Goal: Information Seeking & Learning: Understand process/instructions

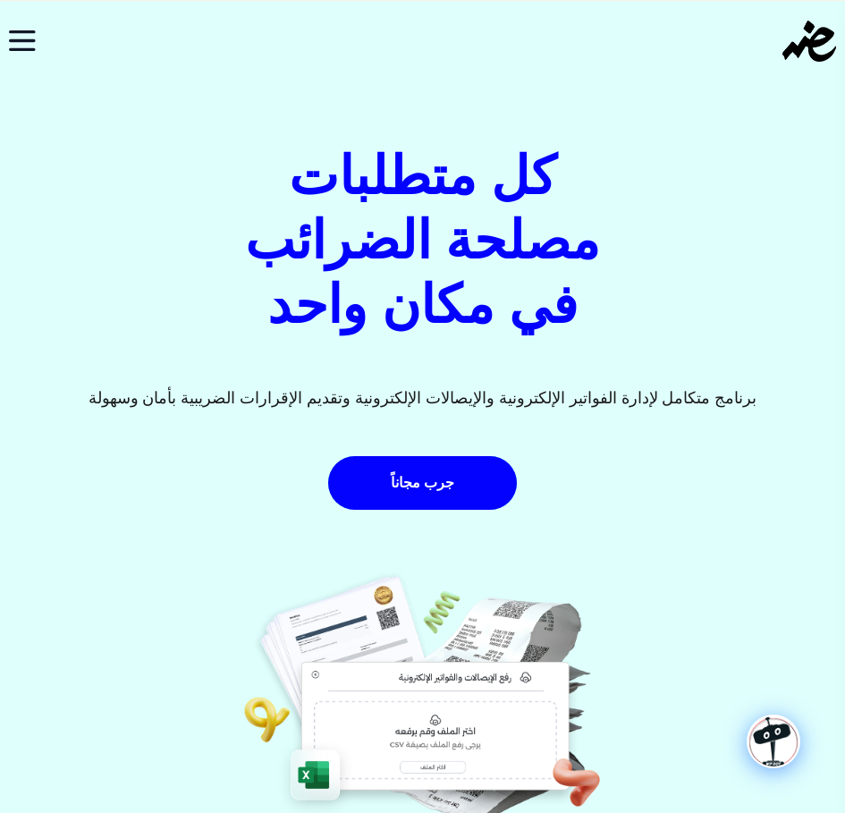
click at [13, 38] on icon "Toggle navigation" at bounding box center [22, 40] width 27 height 21
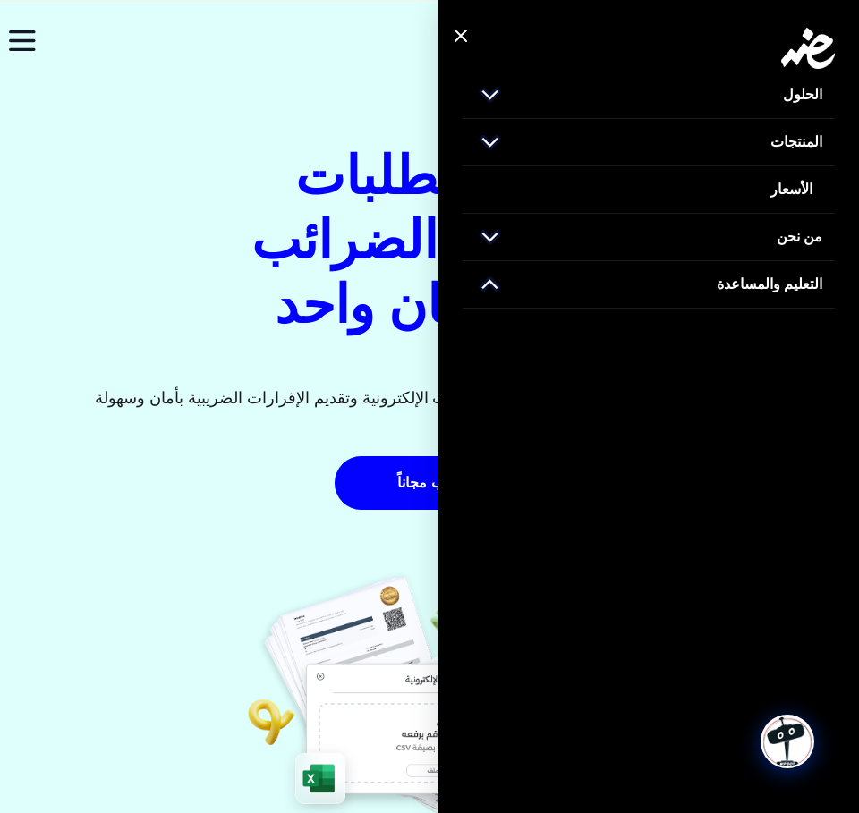
click at [656, 285] on link "التعليم والمساعدة" at bounding box center [649, 284] width 372 height 47
click at [754, 338] on span "دليل المستخدم" at bounding box center [777, 335] width 88 height 21
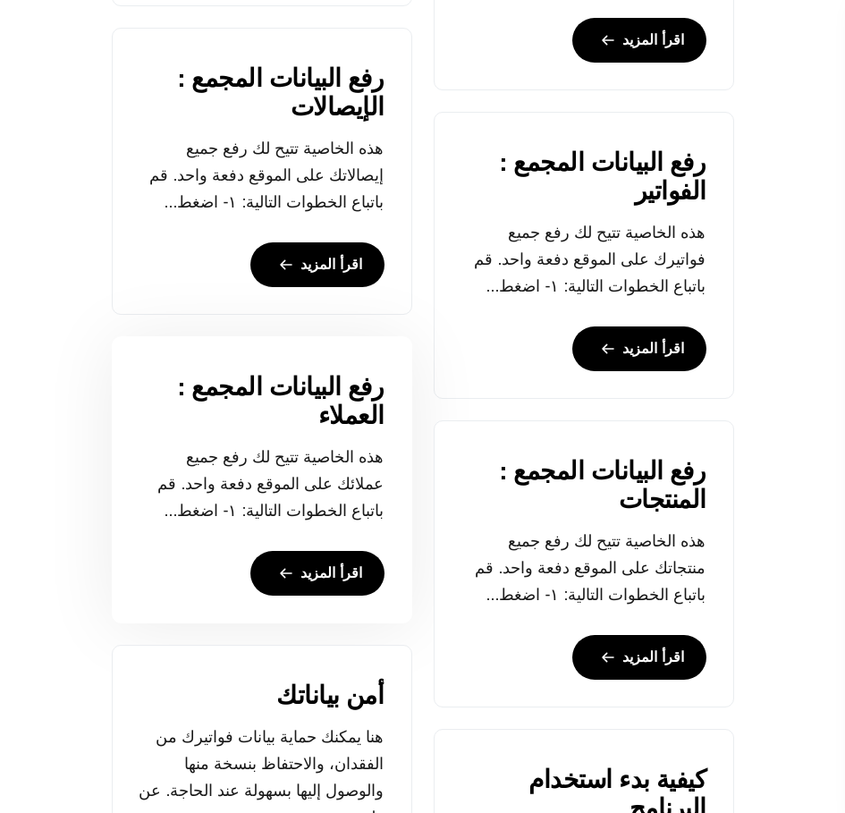
scroll to position [895, 0]
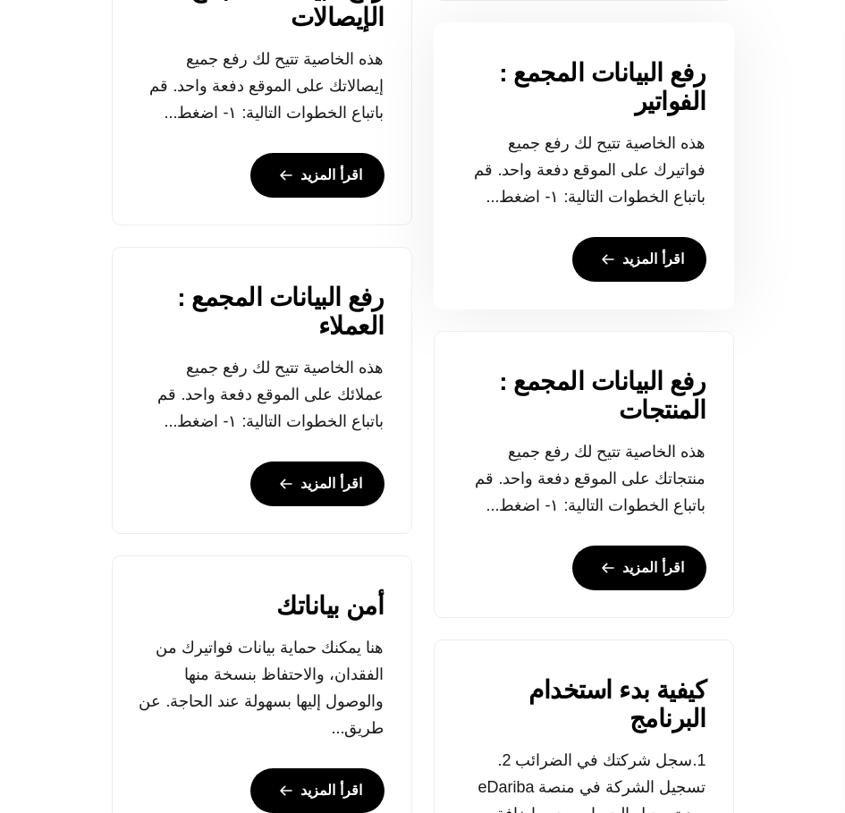
click at [639, 182] on p "هذه الخاصية تتيح لك رفع جميع فواتيرك على الموقع دفعة واحد. قم باتباع الخطوات ال…" at bounding box center [584, 170] width 245 height 81
drag, startPoint x: 655, startPoint y: 233, endPoint x: 655, endPoint y: 248, distance: 15.2
click at [655, 234] on div "رفع البيانات المجمع : الفواتير هذه الخاصية تتيح لك رفع جميع فواتيرك على الموقع …" at bounding box center [584, 165] width 299 height 285
click at [655, 249] on link "اقرأ المزيد" at bounding box center [640, 259] width 134 height 45
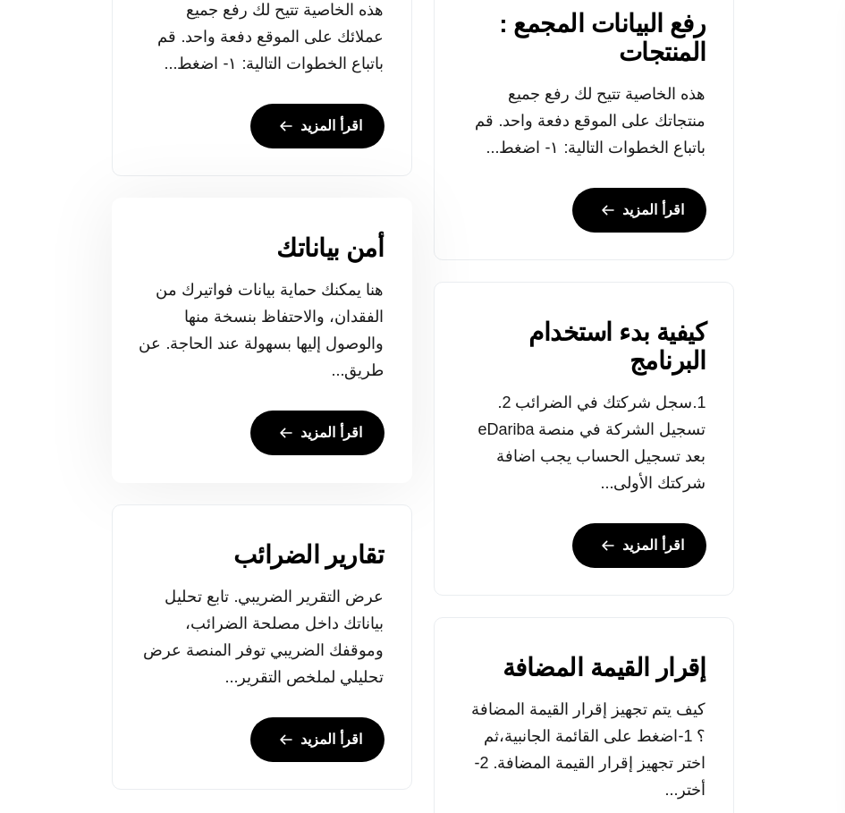
scroll to position [1342, 0]
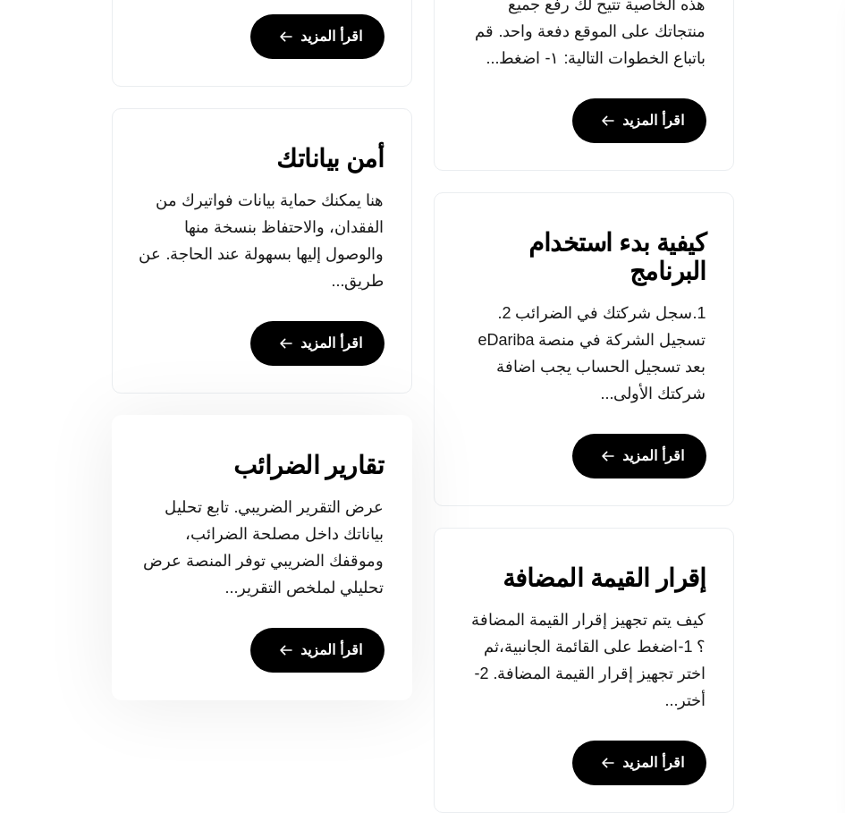
click at [330, 470] on link "تقارير الضرائب" at bounding box center [309, 466] width 151 height 29
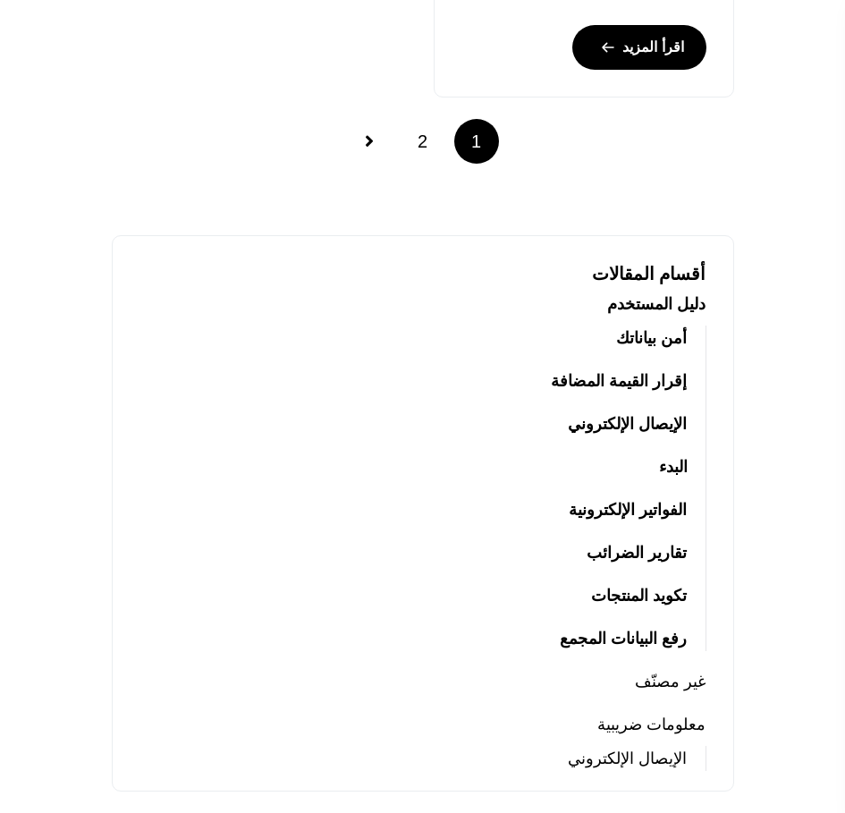
scroll to position [2147, 0]
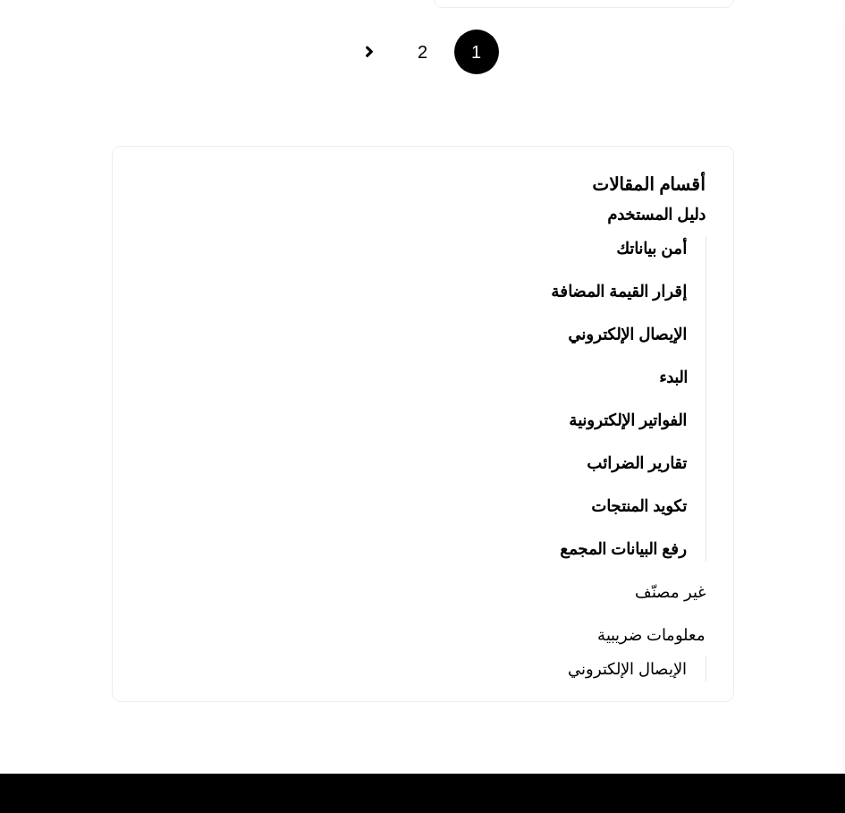
click at [651, 332] on link "الإيصال الإلكتروني" at bounding box center [627, 334] width 119 height 25
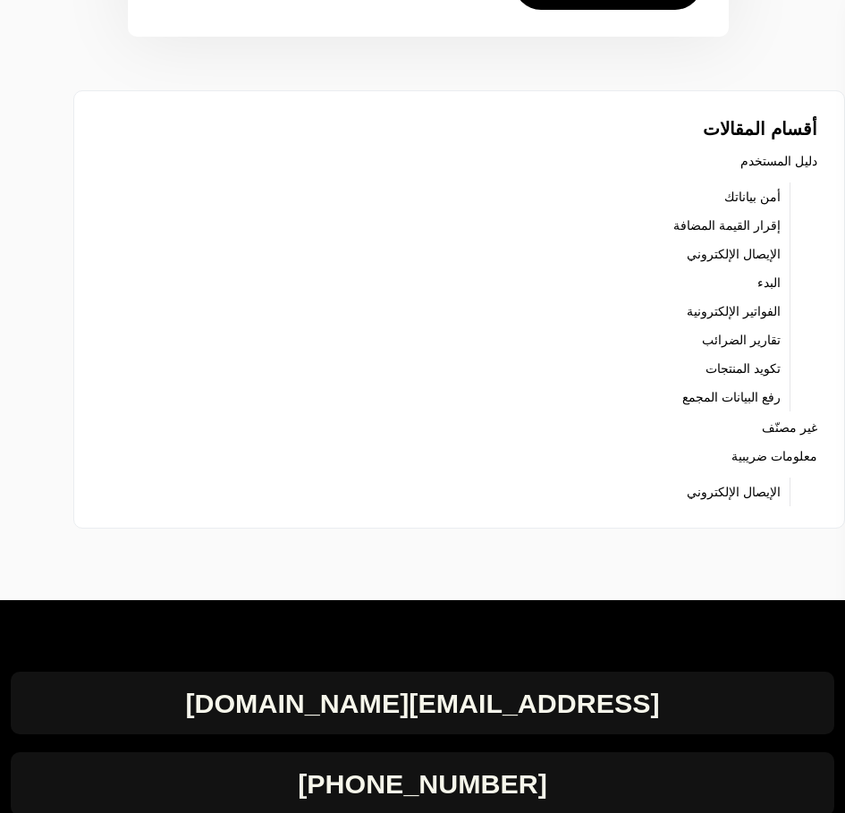
scroll to position [1789, 0]
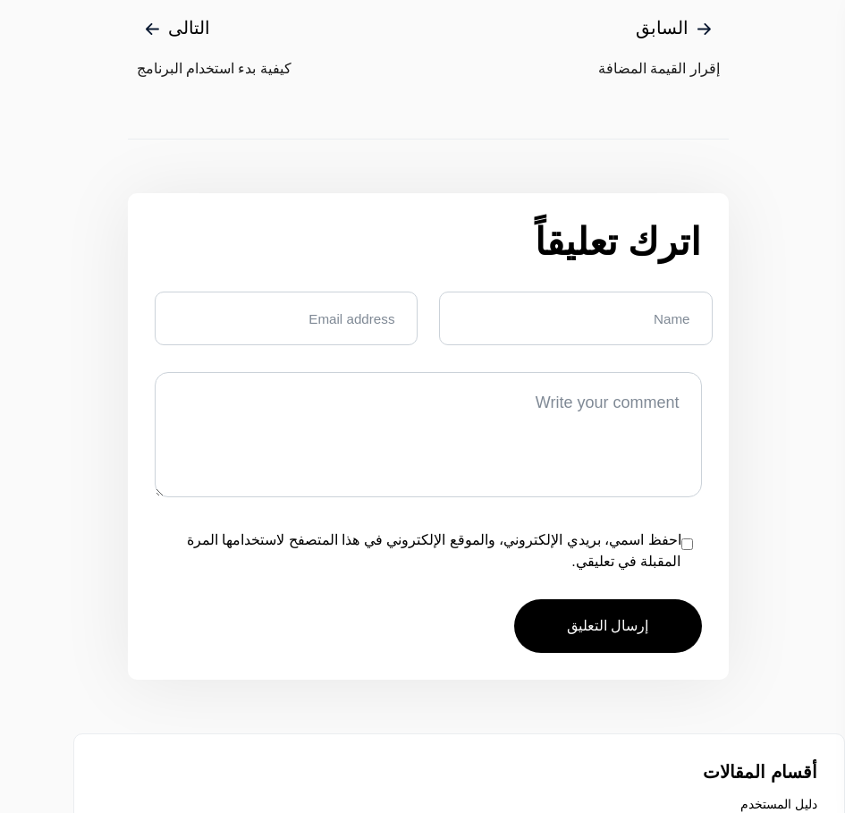
scroll to position [1253, 0]
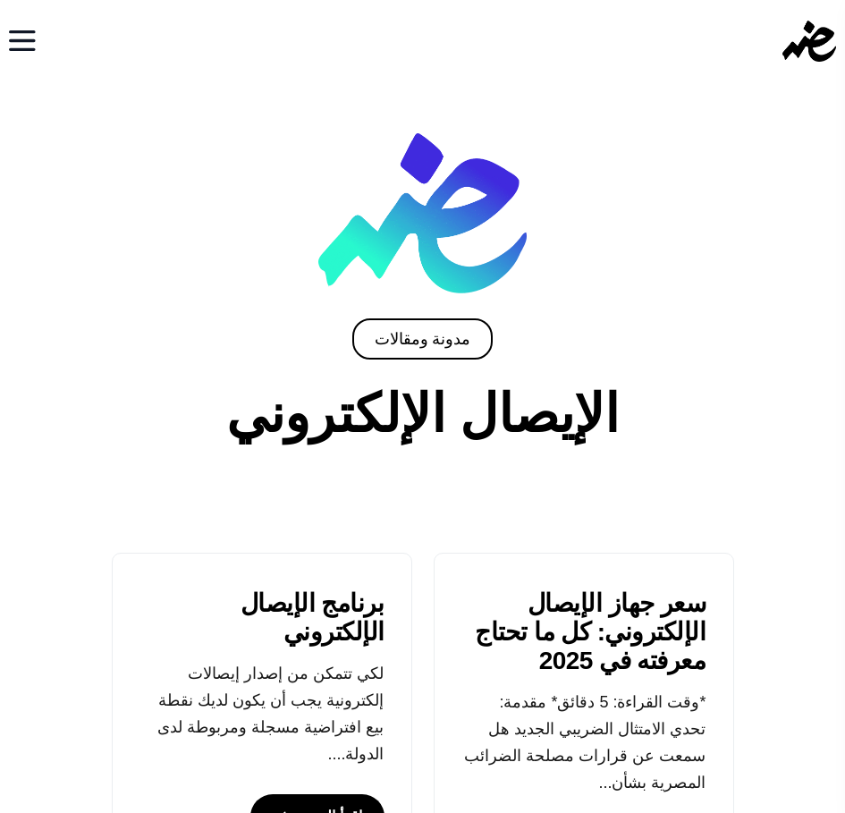
scroll to position [537, 0]
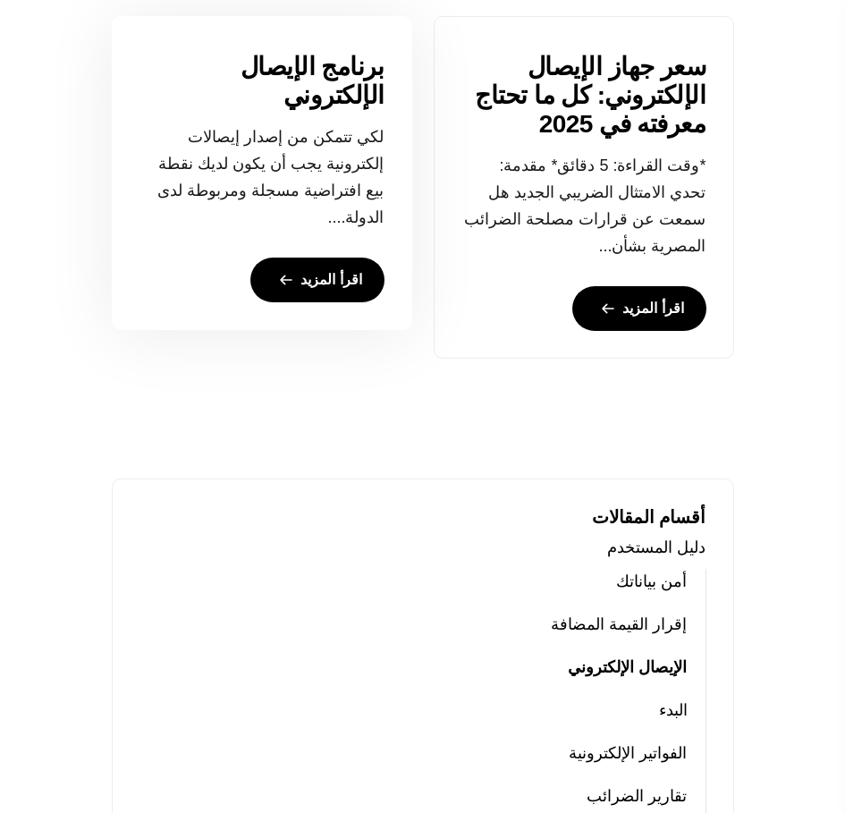
click at [350, 108] on link "برنامج الإيصال الإلكتروني" at bounding box center [262, 81] width 245 height 57
click at [352, 95] on link "برنامج الإيصال الإلكتروني" at bounding box center [262, 81] width 245 height 57
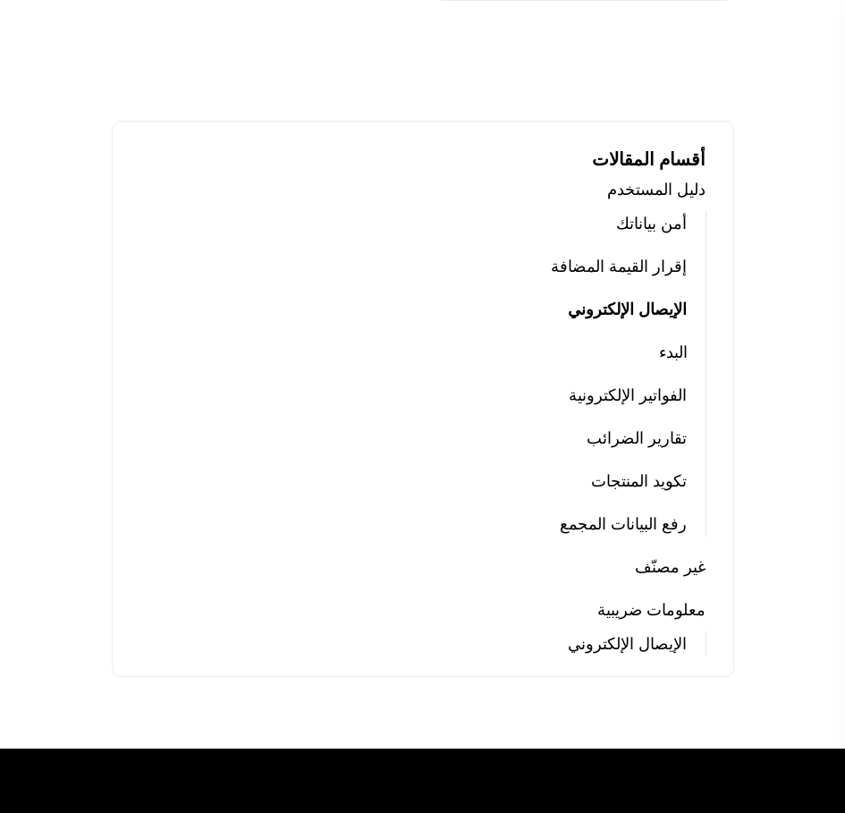
click at [656, 485] on link "تكويد المنتجات" at bounding box center [639, 481] width 96 height 25
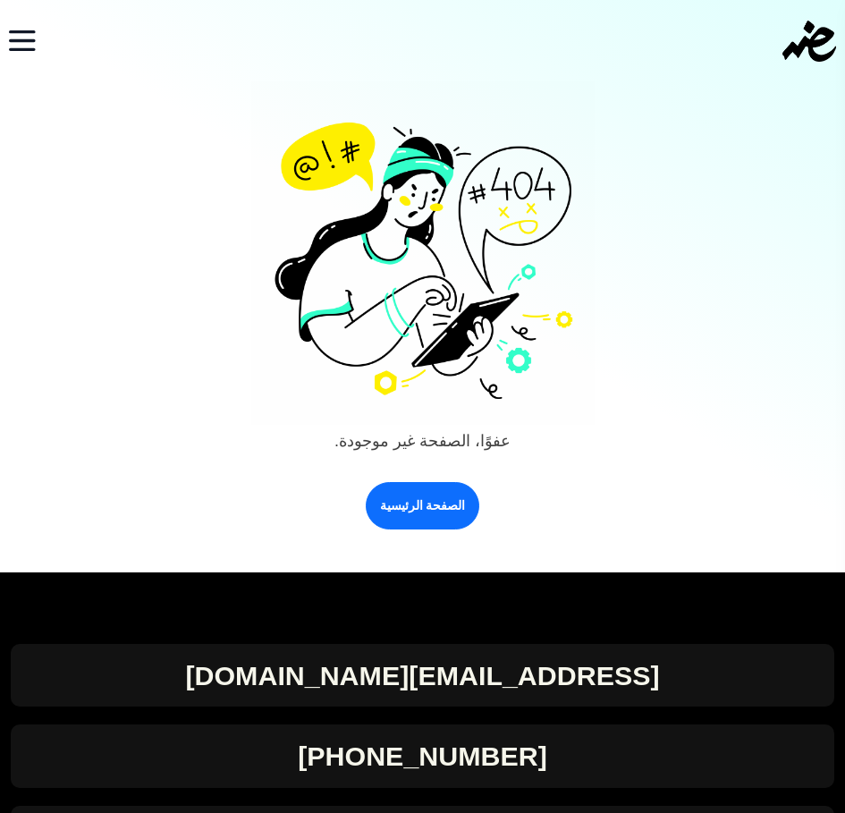
scroll to position [268, 0]
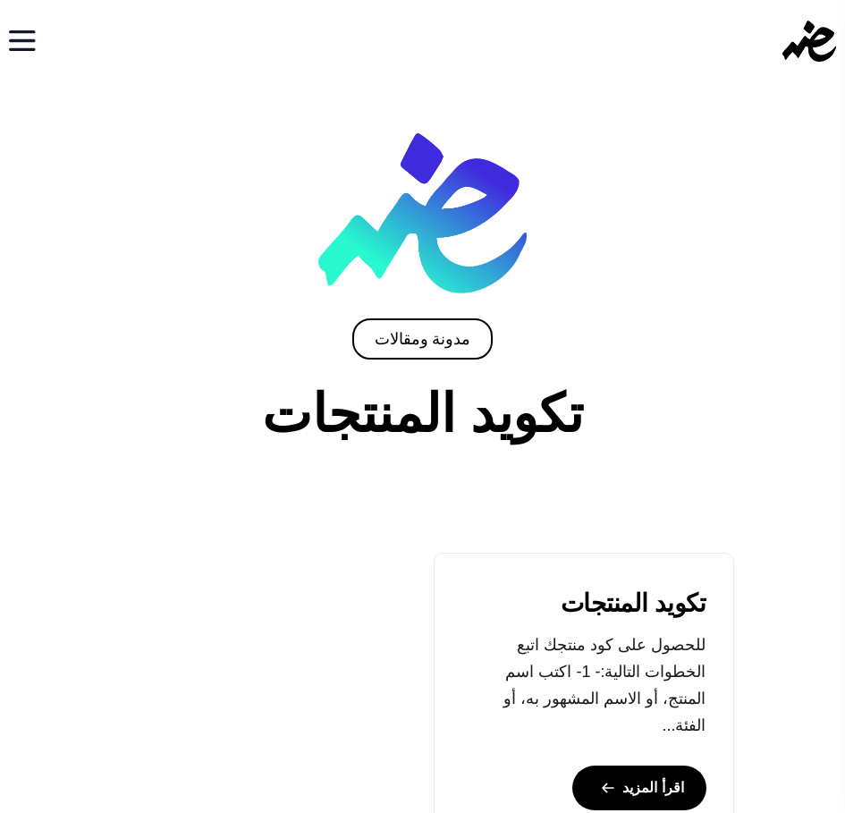
scroll to position [268, 0]
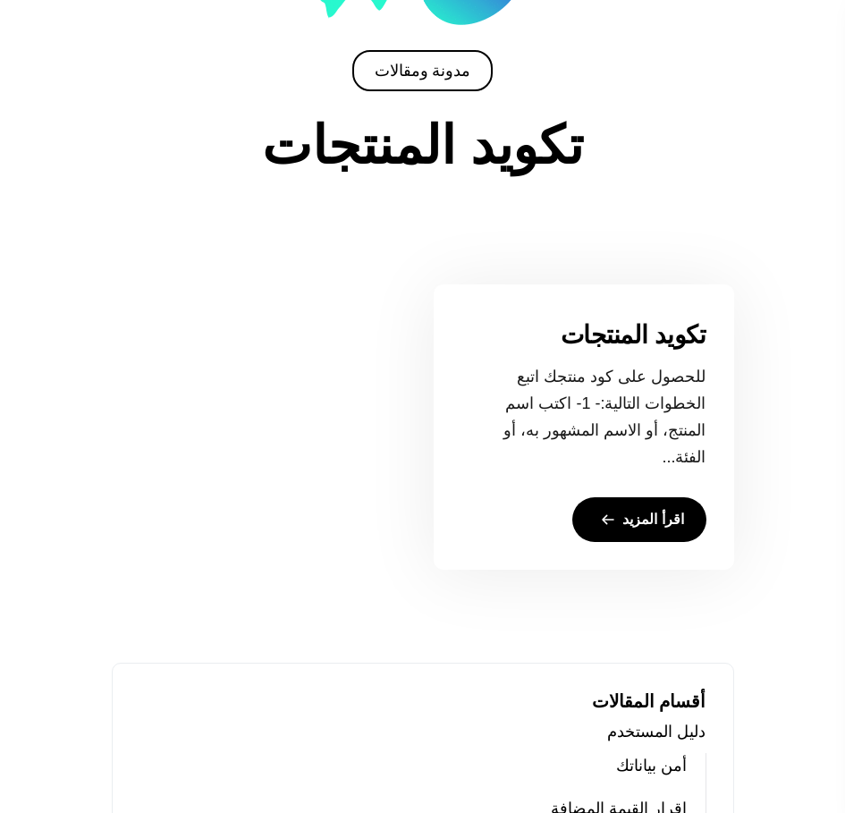
click at [639, 326] on link "تكويد المنتجات" at bounding box center [634, 335] width 146 height 29
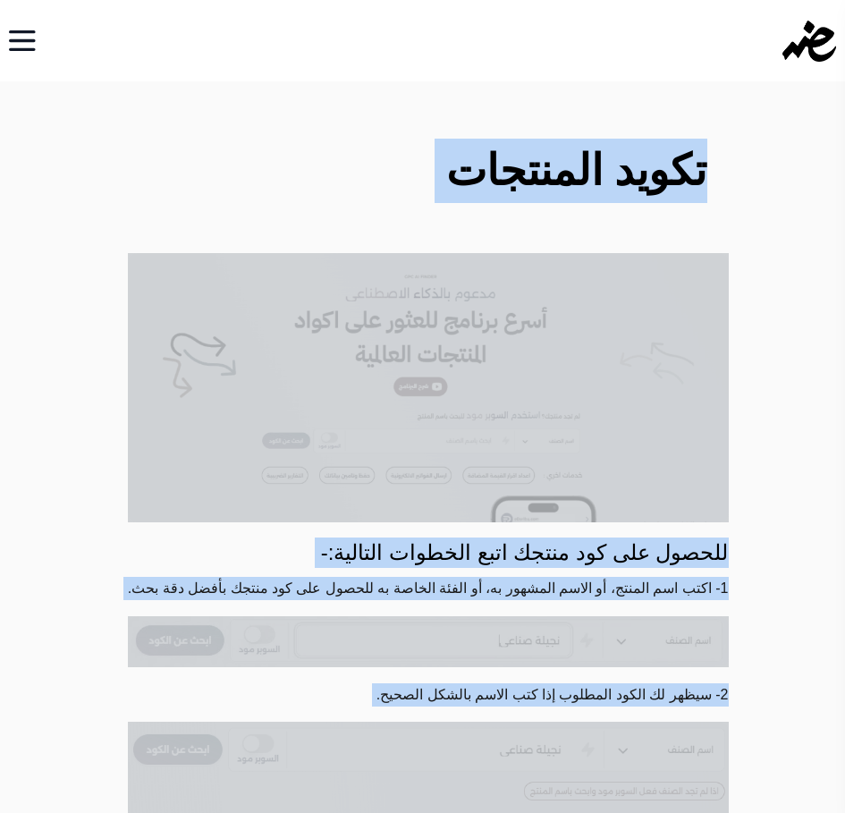
drag, startPoint x: 183, startPoint y: 610, endPoint x: 718, endPoint y: 182, distance: 686.2
copy main "تكويد المنتجات للحصول على كود منتجك اتبع الخطوات التالية:- 1- اكتب اسم المنتج، …"
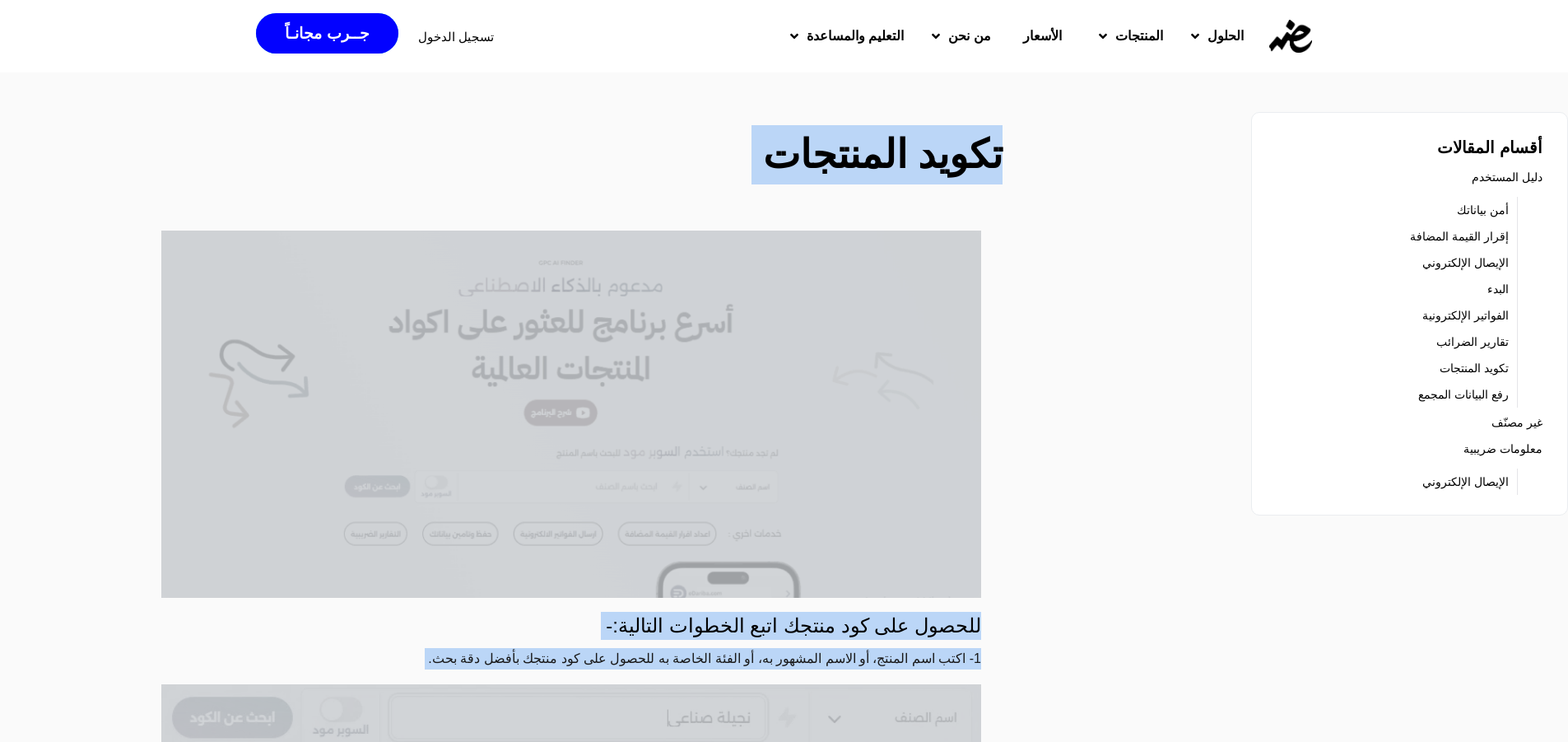
click at [778, 38] on img at bounding box center [1291, 36] width 43 height 33
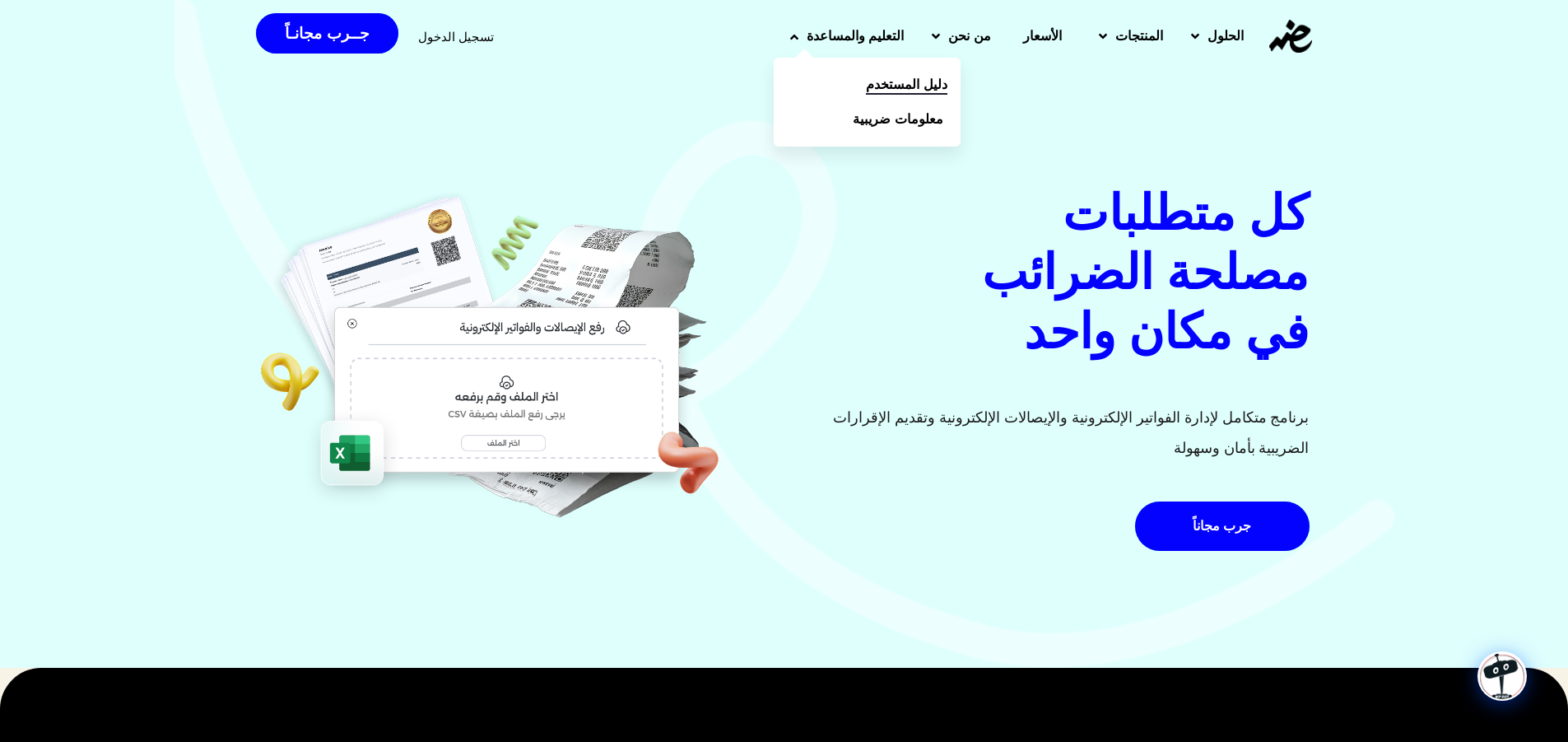
click at [912, 87] on span "دليل المستخدم" at bounding box center [906, 84] width 81 height 19
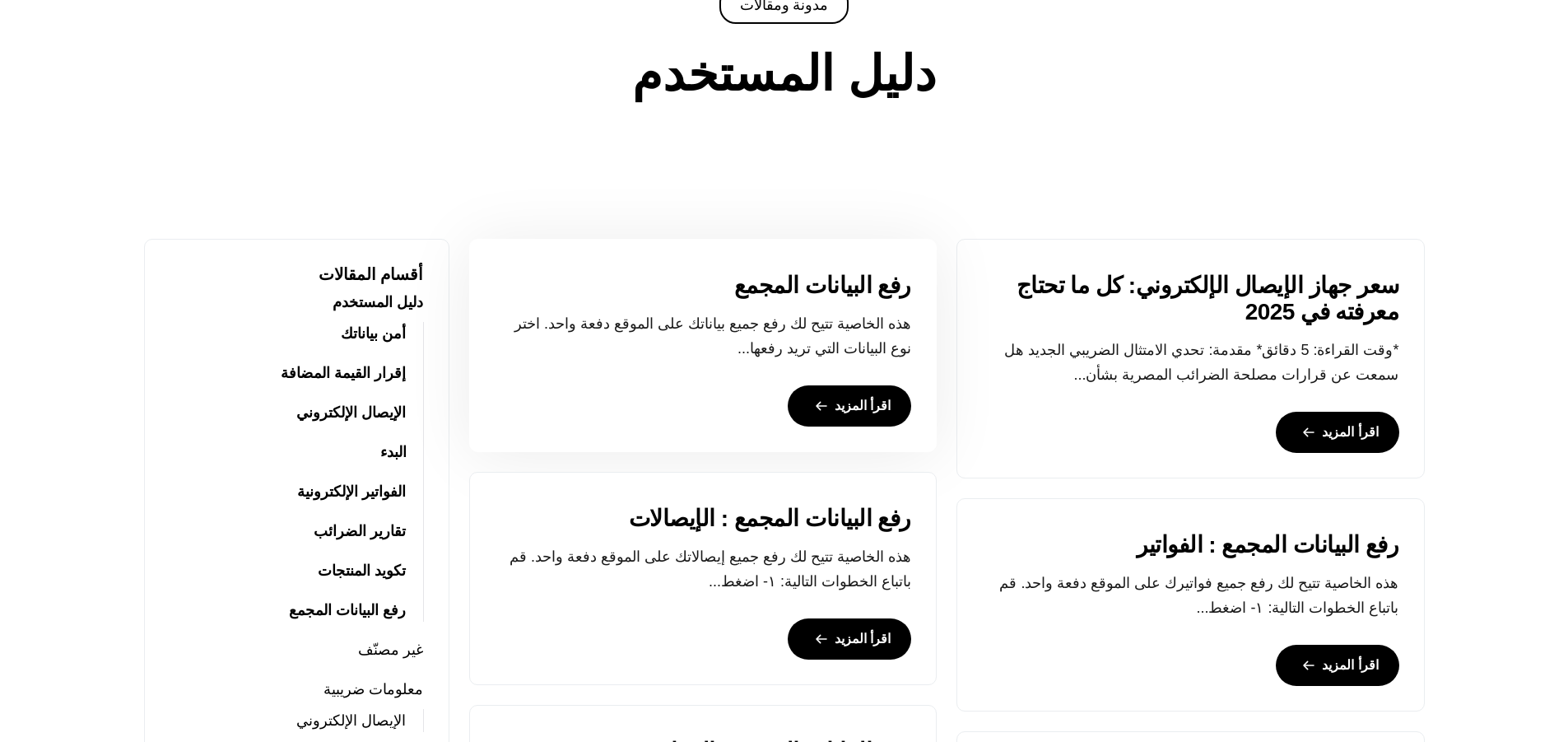
scroll to position [412, 0]
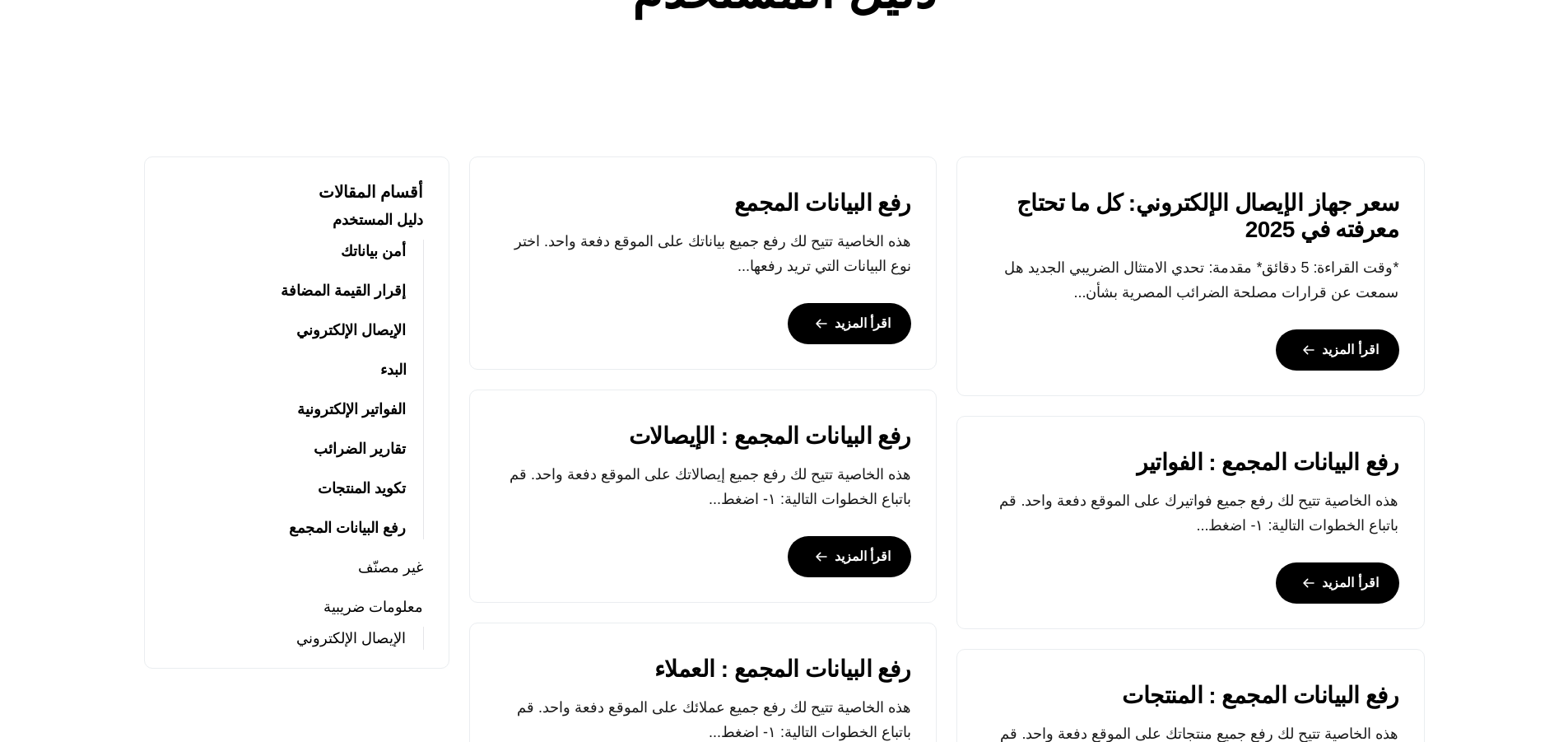
click at [373, 411] on link "الفواتير الإلكترونية" at bounding box center [352, 409] width 109 height 23
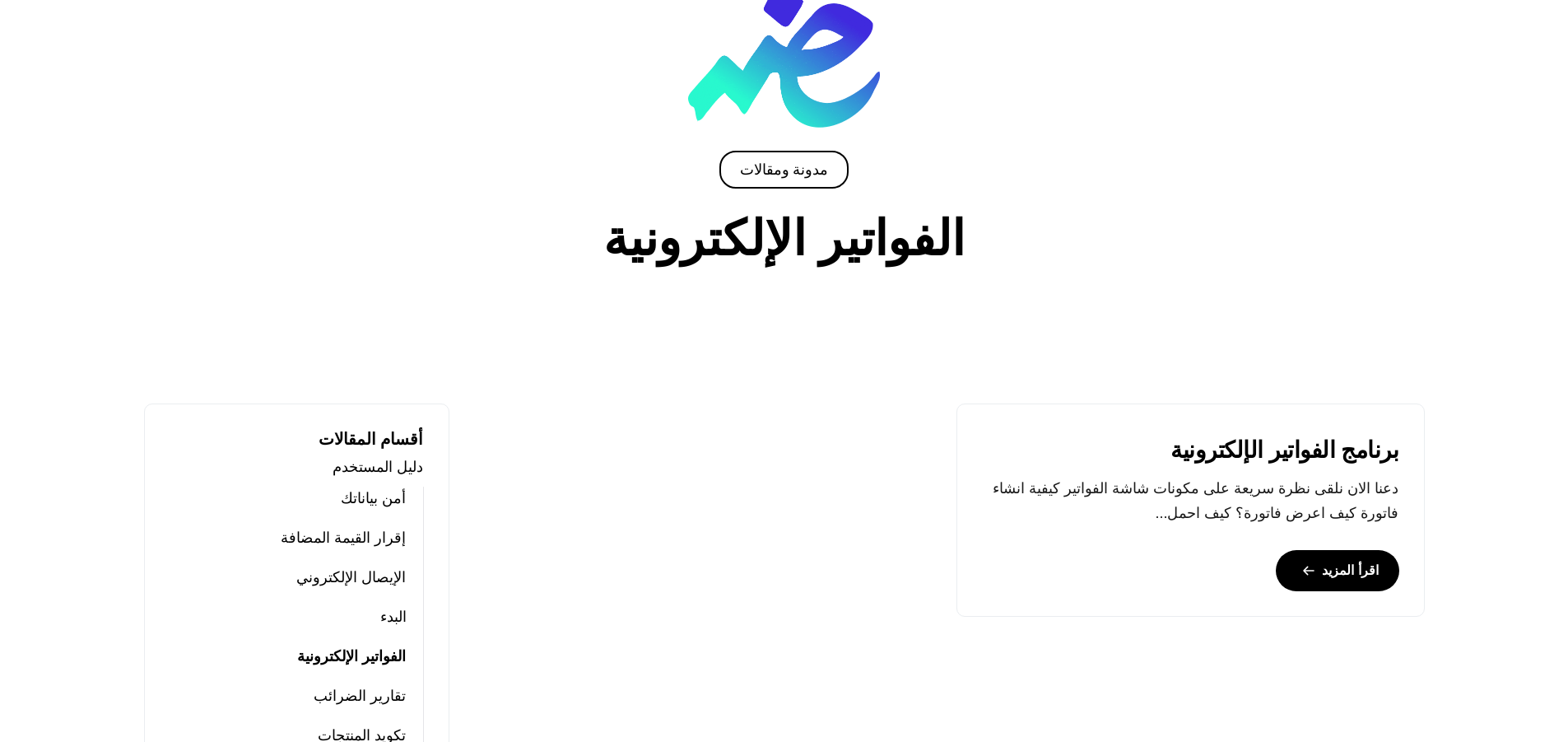
scroll to position [247, 0]
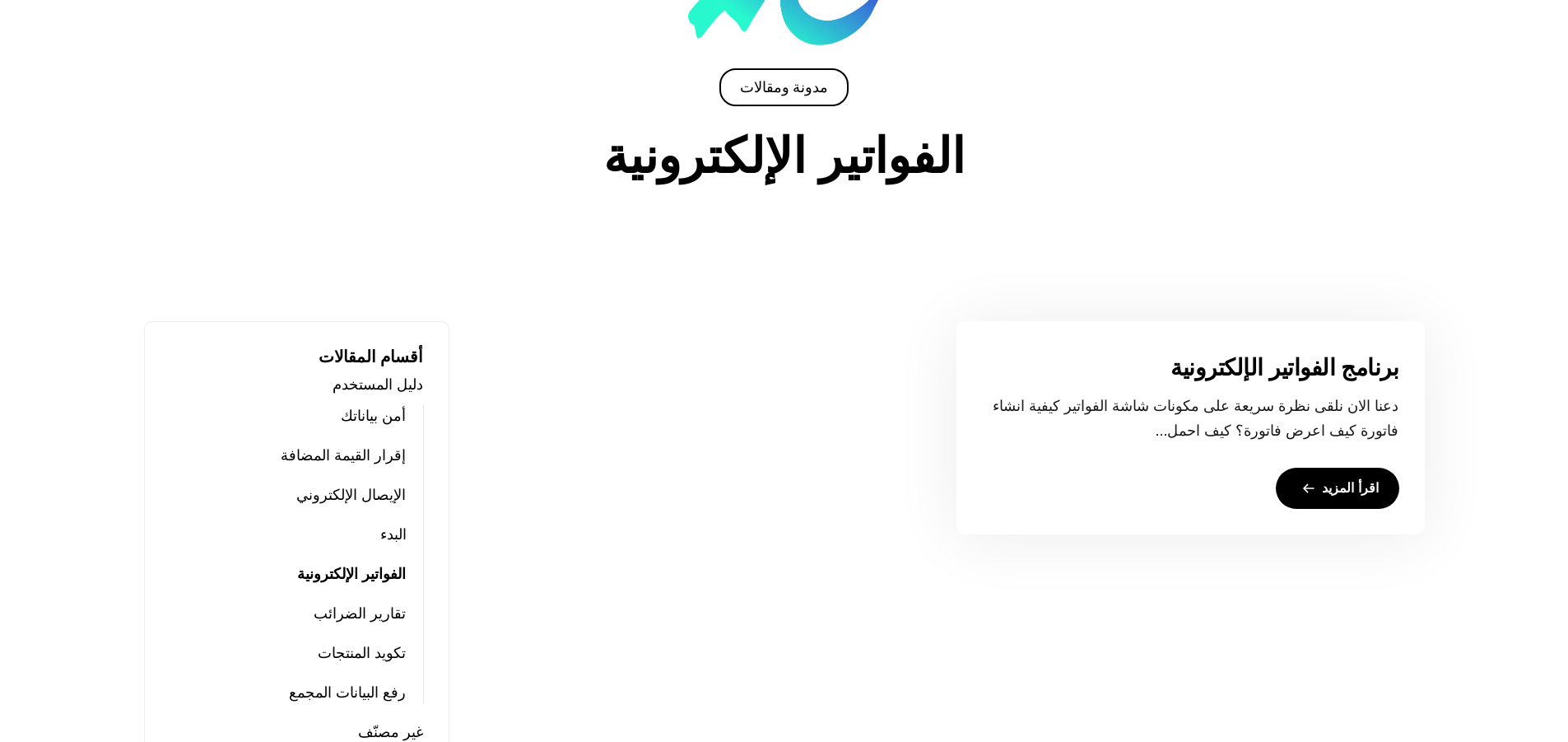
click at [1332, 377] on link "برنامج الفواتير الإلكترونية" at bounding box center [1285, 368] width 228 height 27
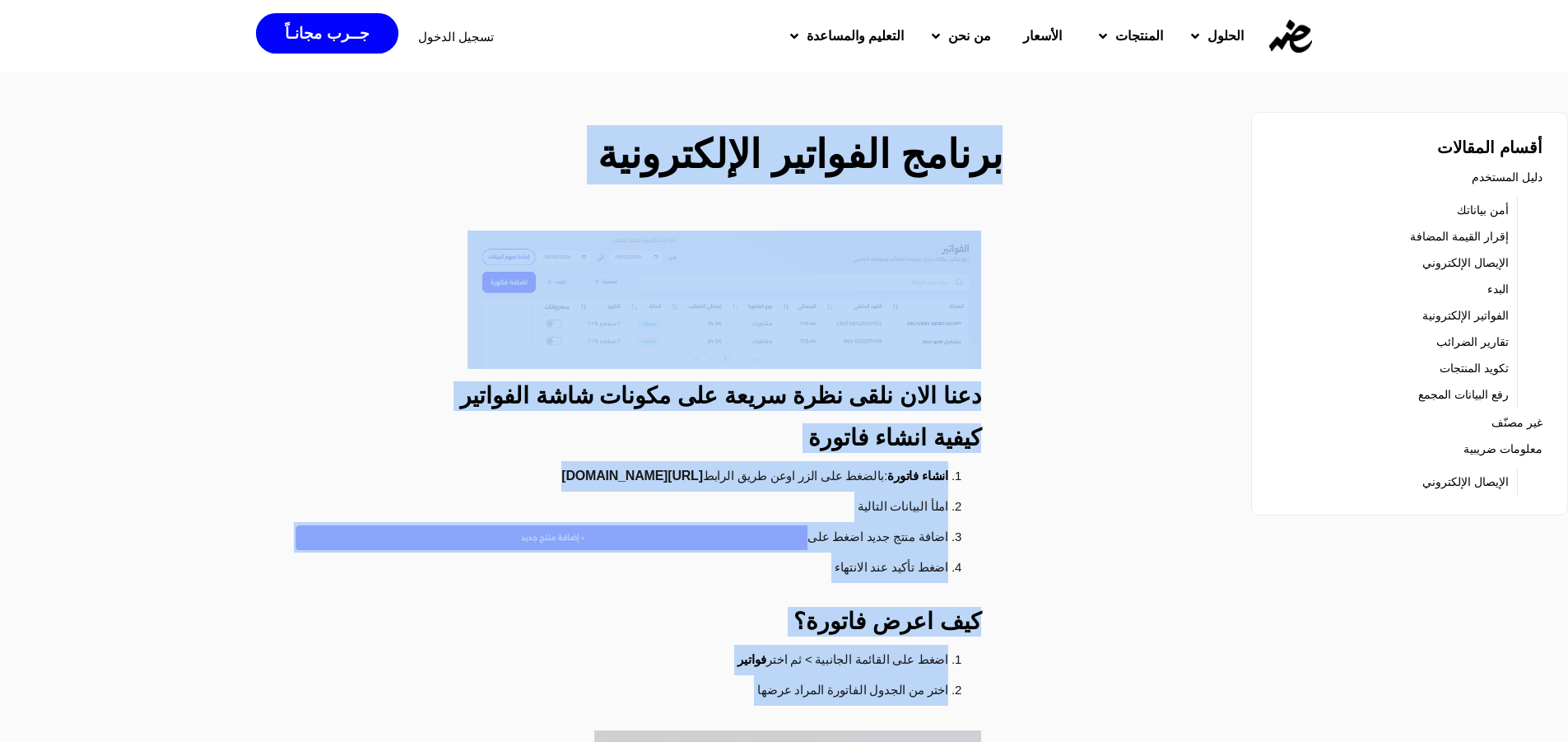
drag, startPoint x: 780, startPoint y: 425, endPoint x: 999, endPoint y: 169, distance: 336.9
copy main "loremi dolorsit ametconsect adip elit sedd eius tempo inc utlabo etdo magnaali …"
